Goal: Find specific page/section: Find specific page/section

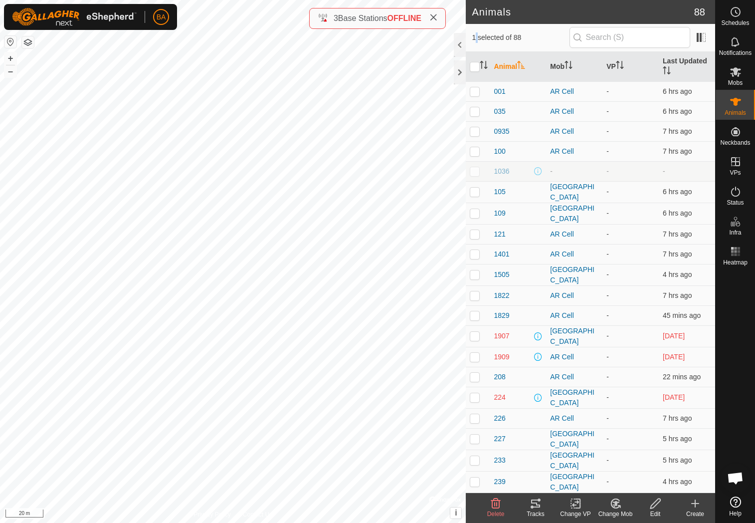
click at [474, 37] on span "1 selected of 88" at bounding box center [520, 37] width 97 height 10
click at [701, 35] on span at bounding box center [701, 37] width 16 height 16
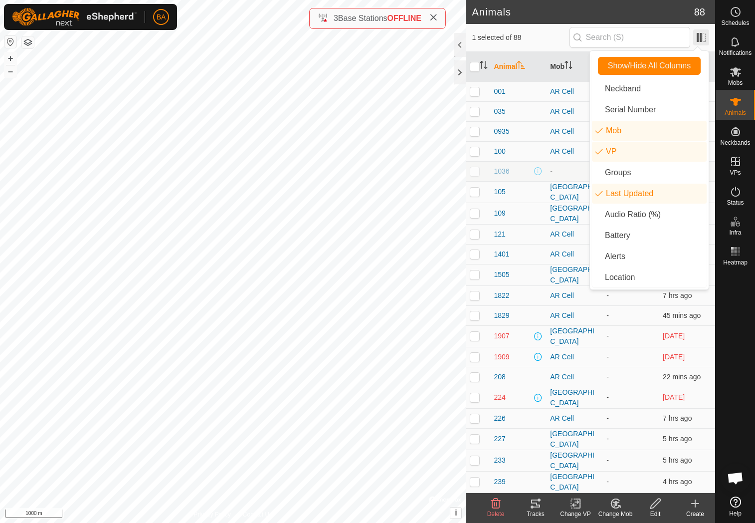
click at [701, 35] on span at bounding box center [701, 37] width 16 height 16
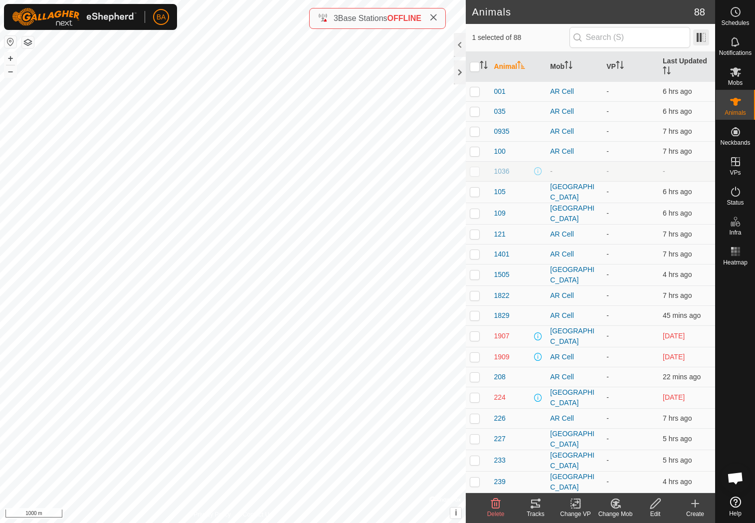
click at [697, 37] on span at bounding box center [701, 37] width 16 height 16
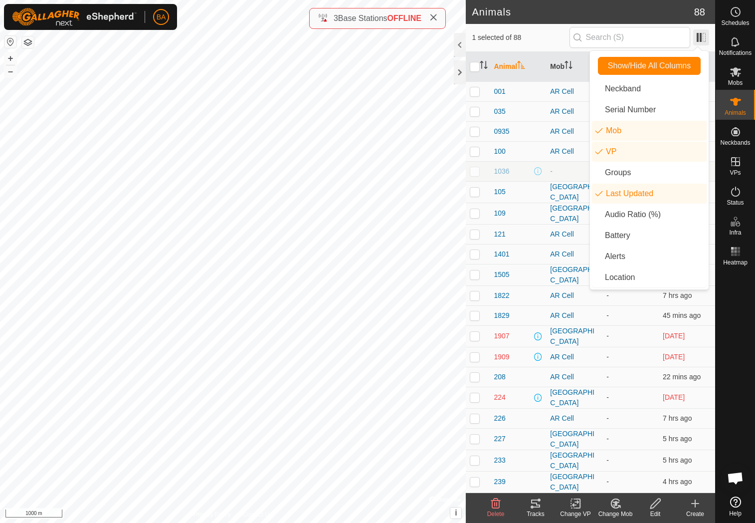
click at [697, 37] on span at bounding box center [701, 37] width 16 height 16
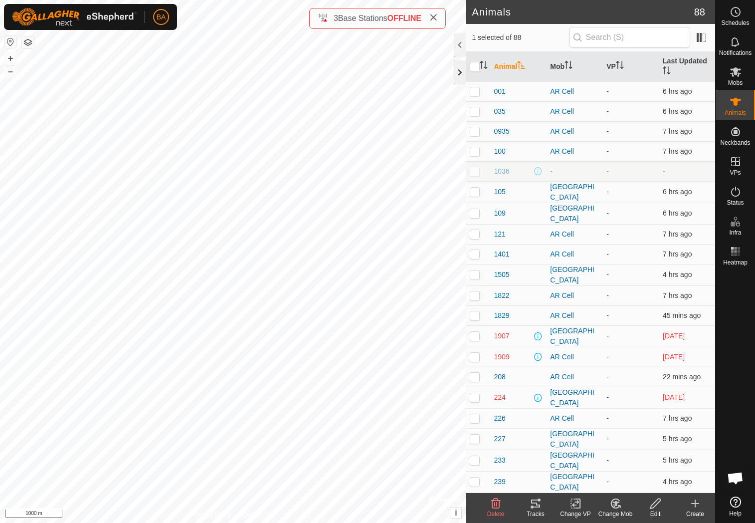
click at [459, 72] on div at bounding box center [460, 72] width 12 height 24
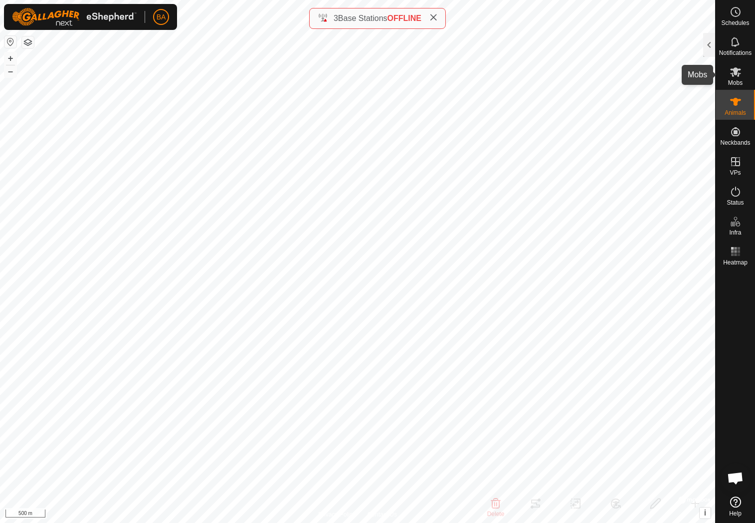
click at [737, 72] on icon at bounding box center [735, 71] width 11 height 9
click at [733, 107] on icon at bounding box center [736, 102] width 12 height 12
